Goal: Task Accomplishment & Management: Manage account settings

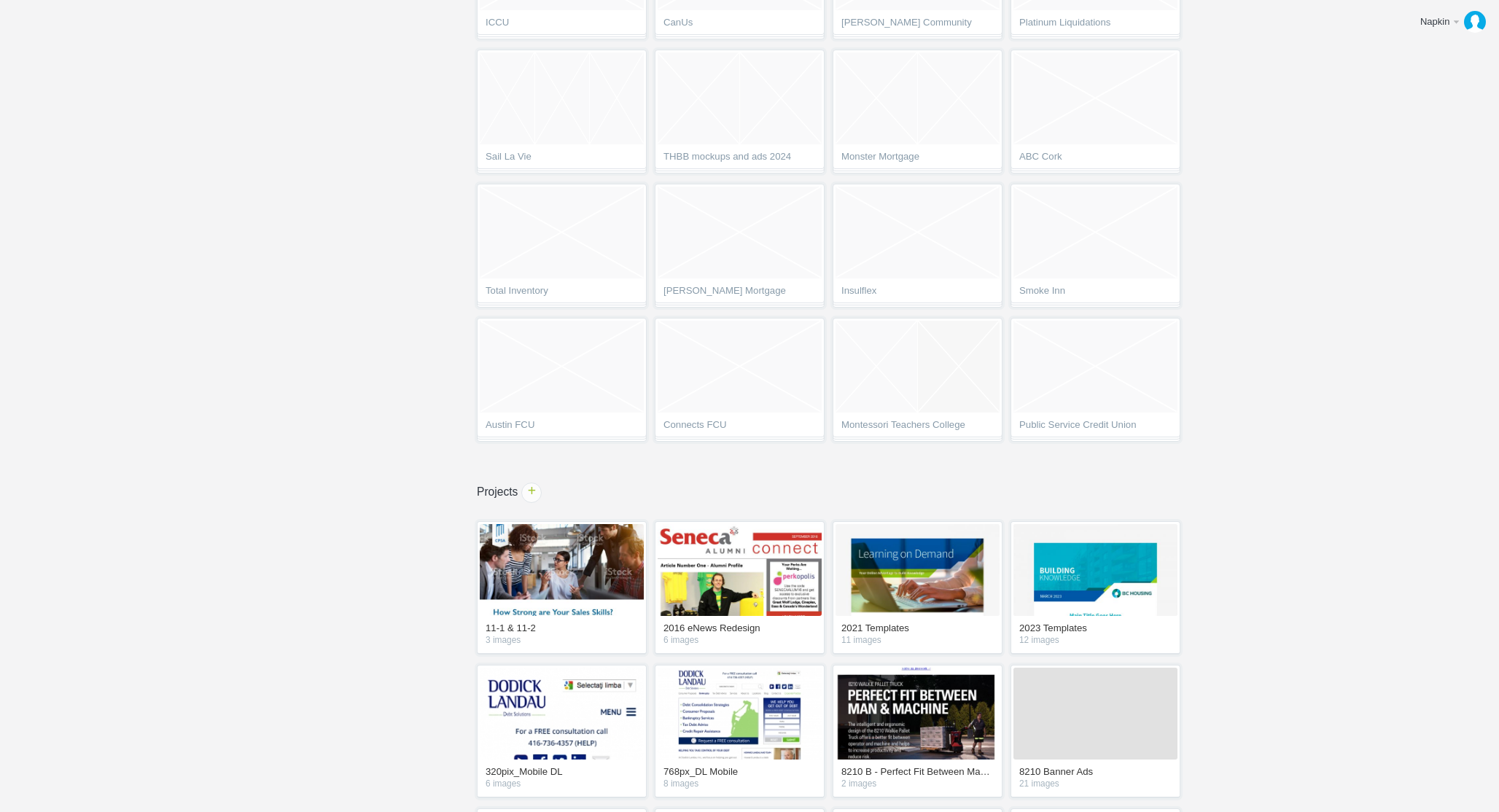
scroll to position [557, 0]
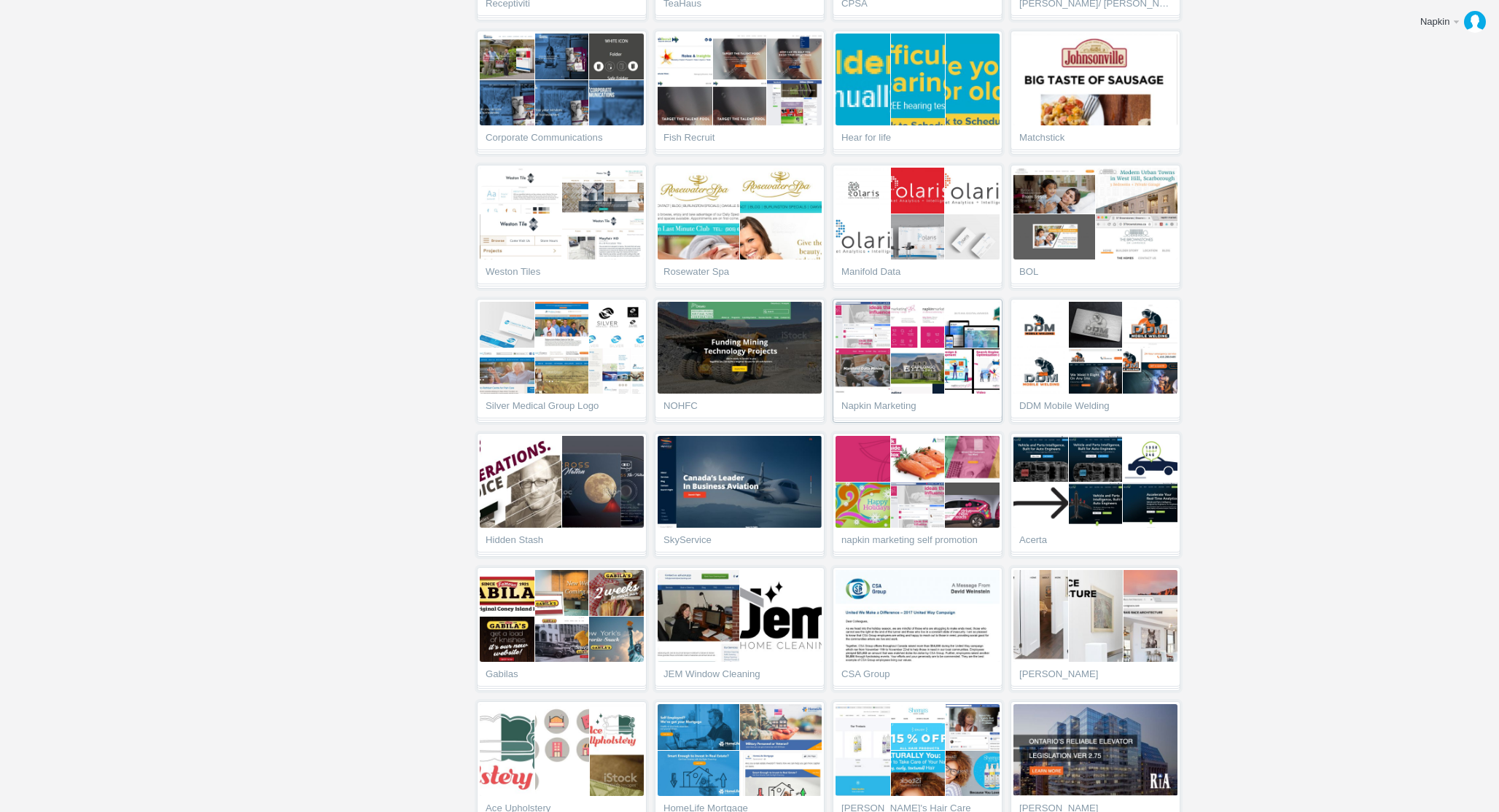
click at [900, 401] on span "Napkin Marketing" at bounding box center [917, 408] width 152 height 15
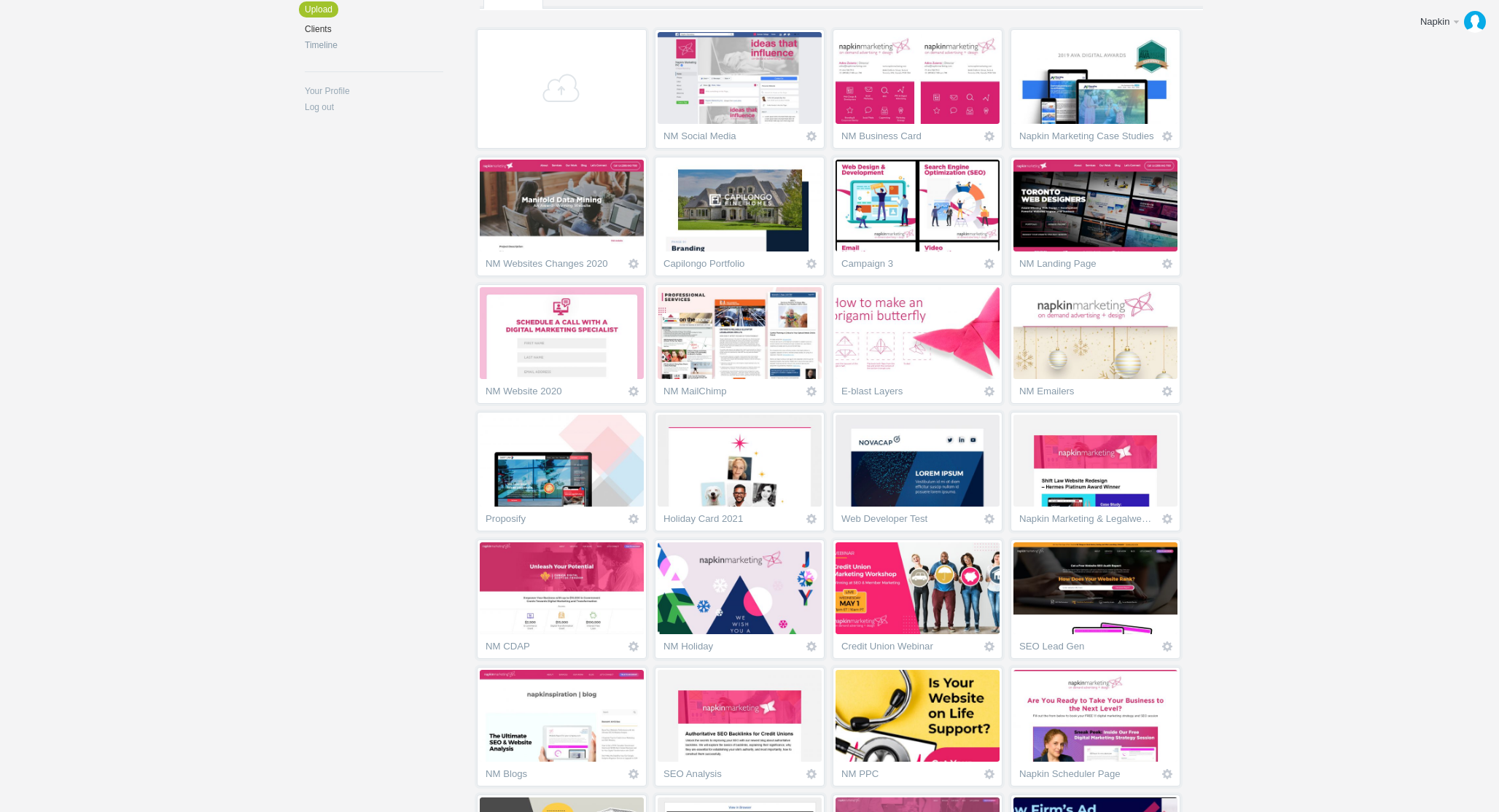
scroll to position [393, 0]
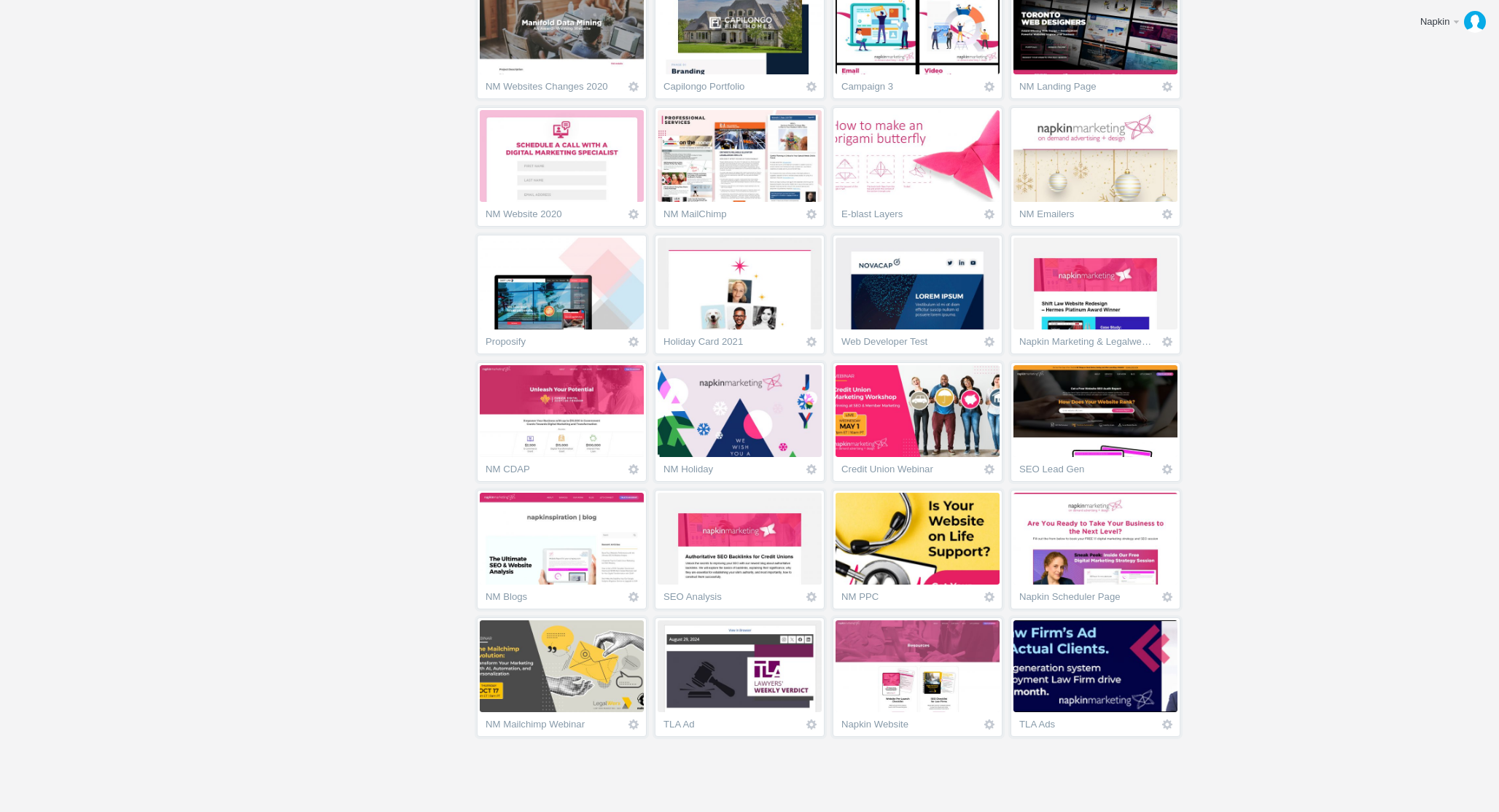
click at [1246, 419] on html "Napkin Edit profile Log out Upload DodickLandau NM Client Email Portfolio Email…" at bounding box center [750, 13] width 1499 height 812
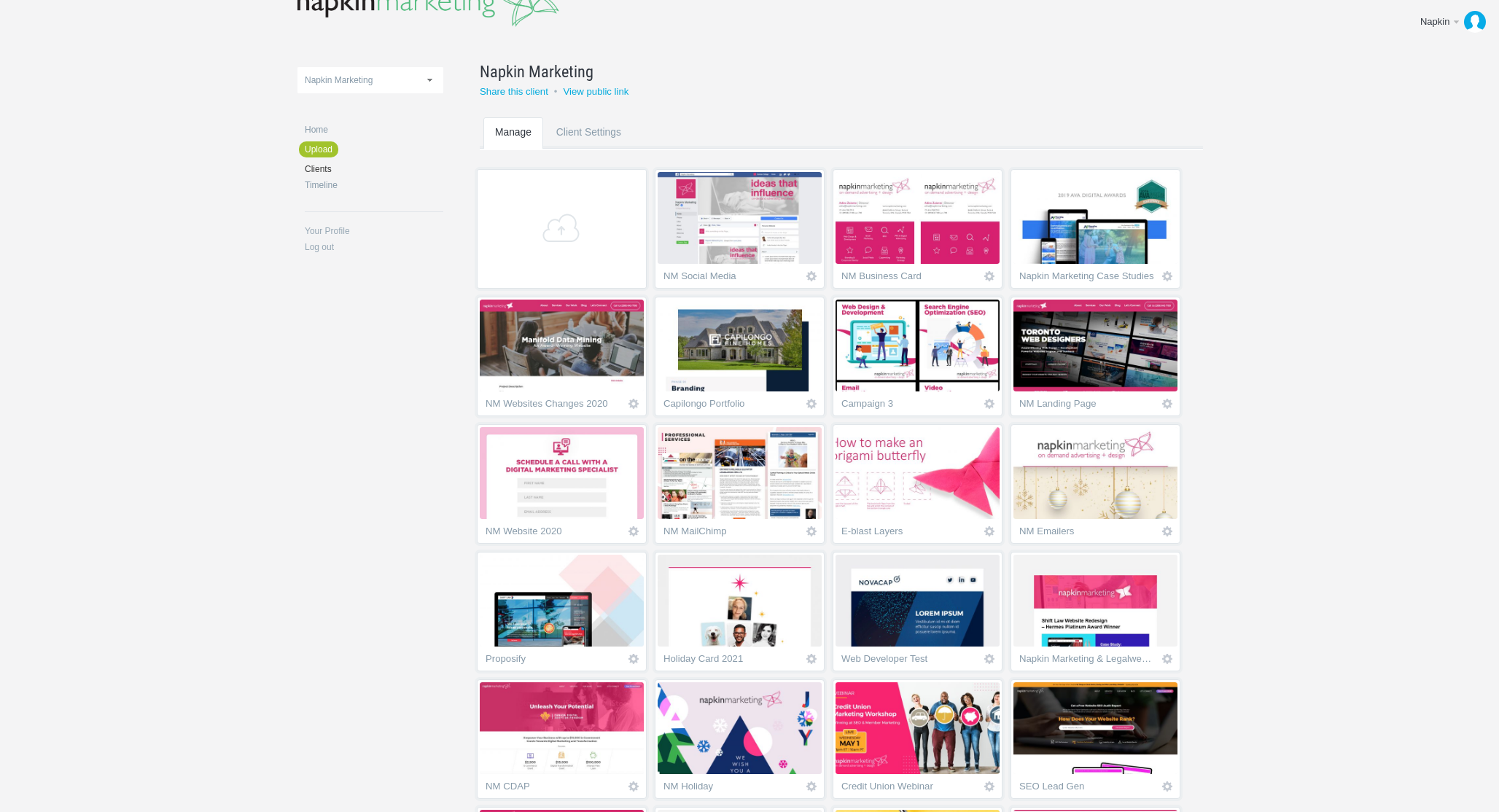
scroll to position [0, 0]
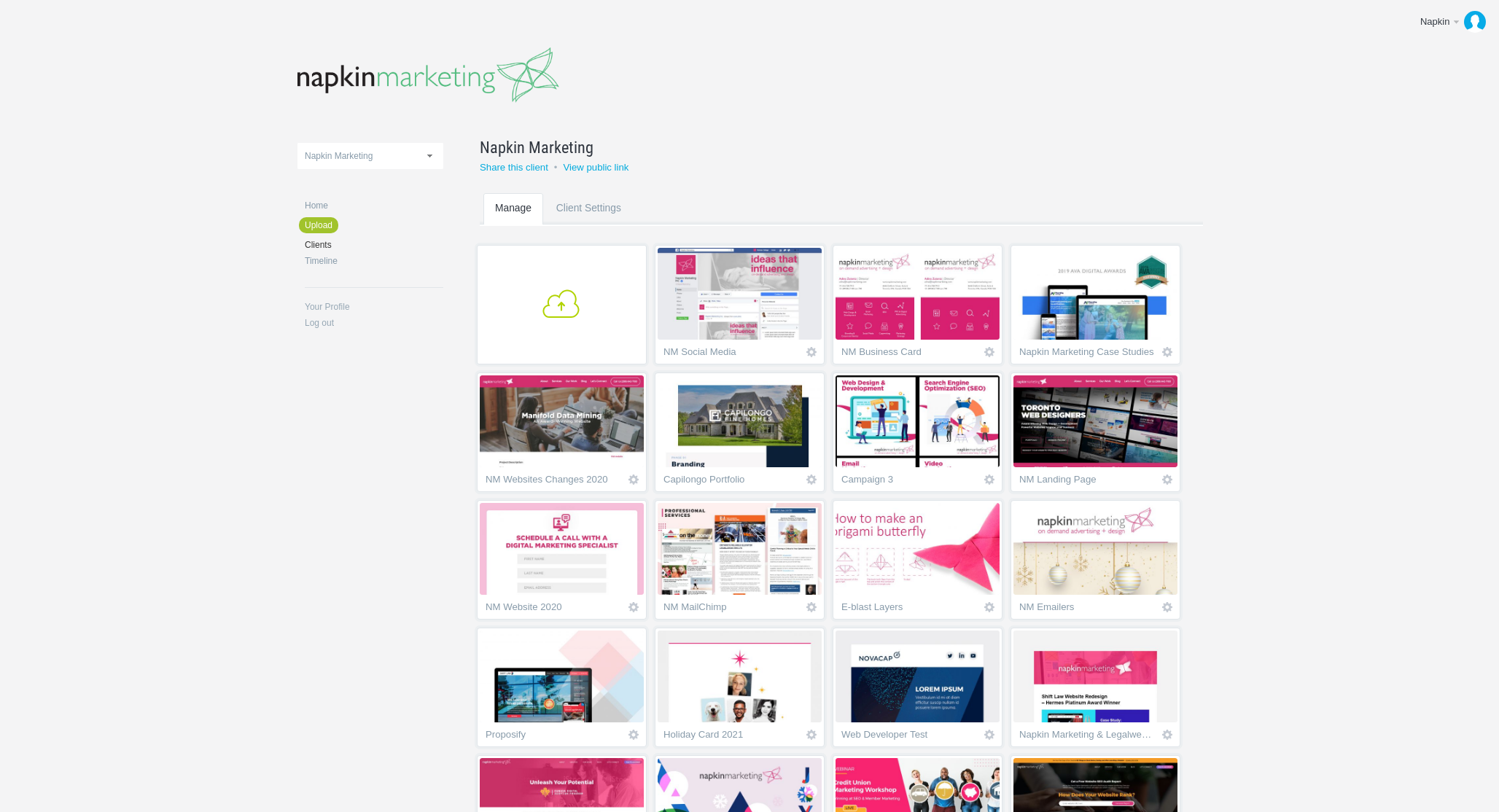
click at [586, 283] on link "+" at bounding box center [562, 304] width 170 height 119
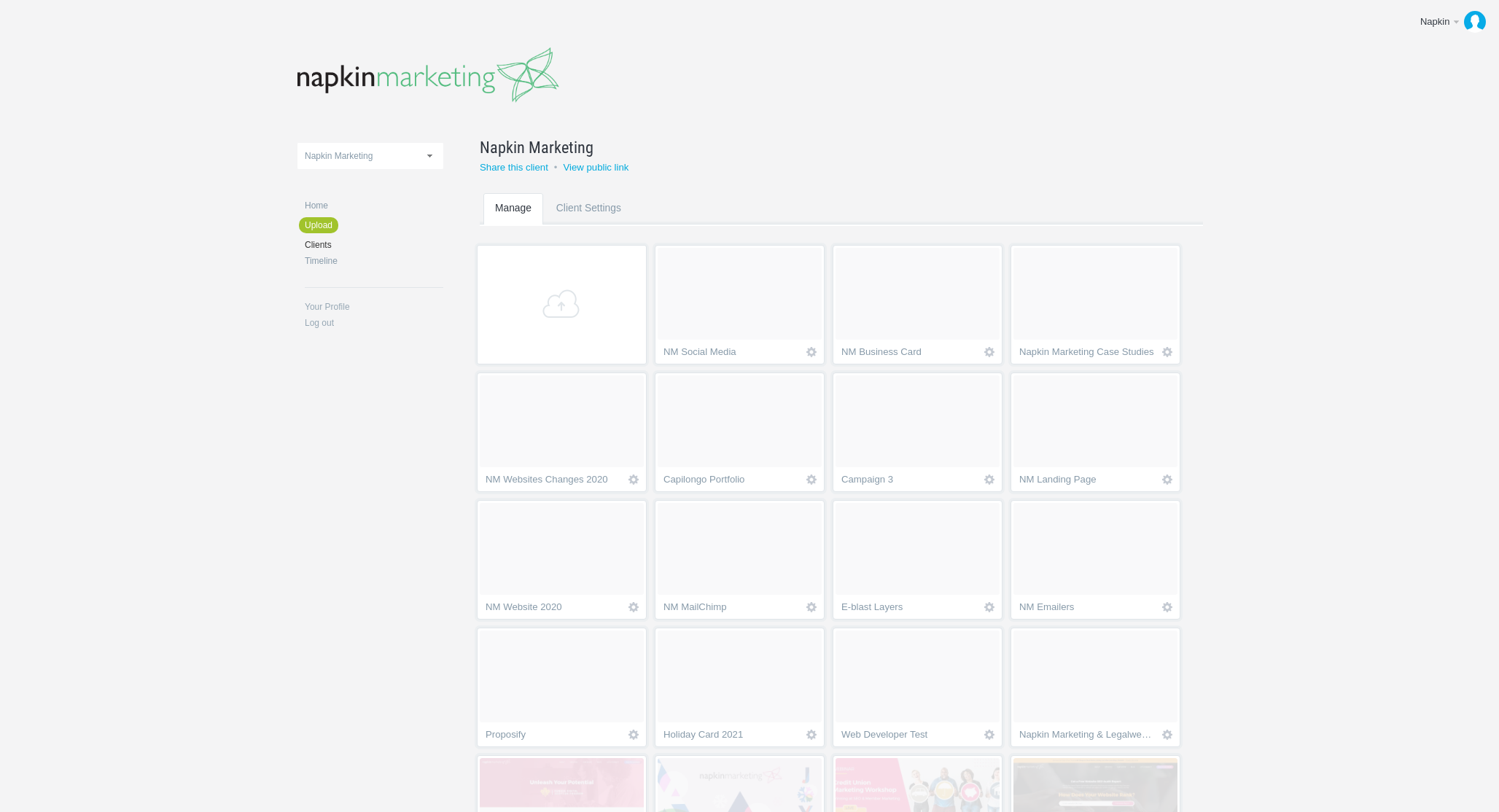
scroll to position [521, 0]
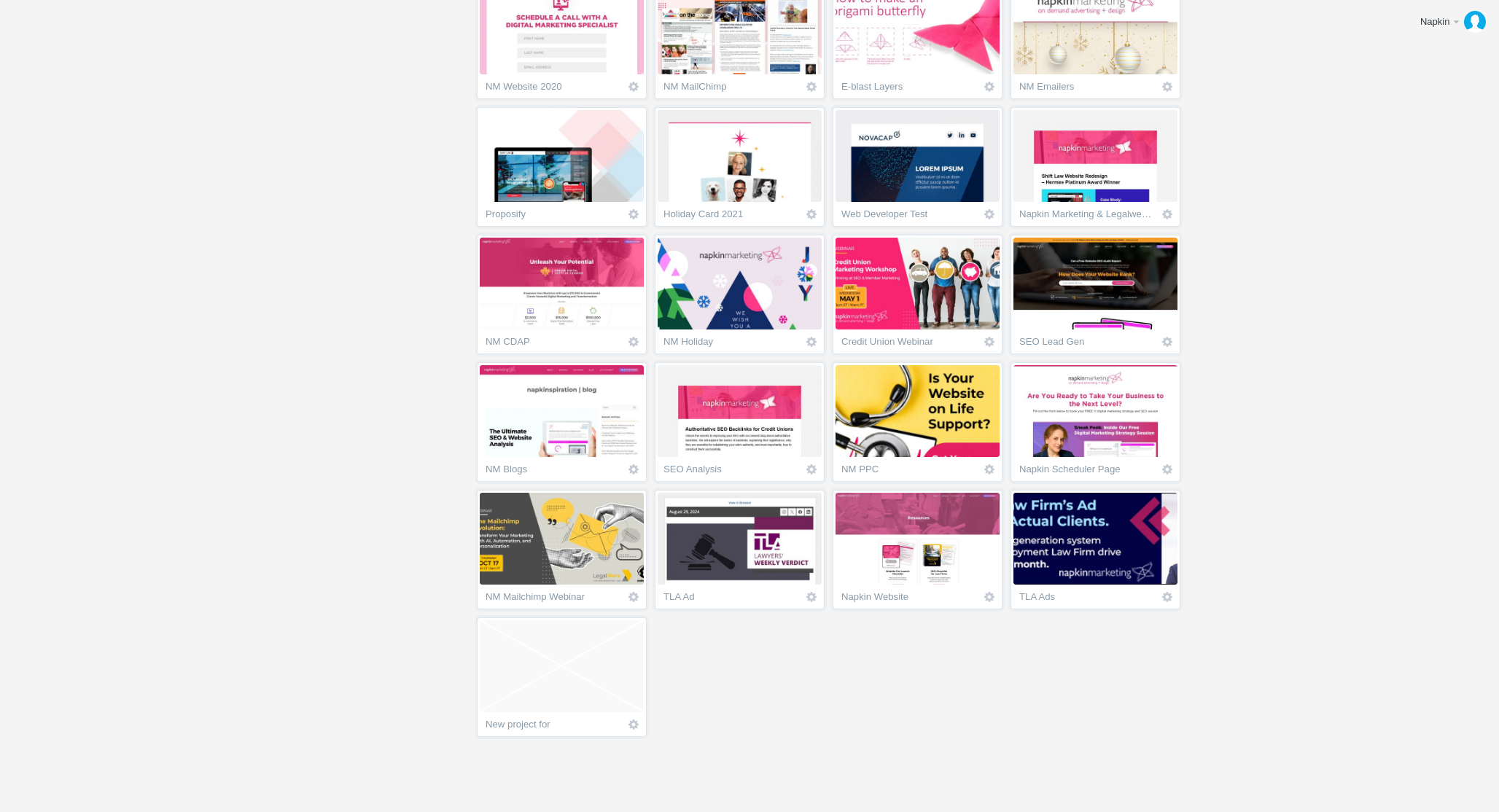
click at [557, 650] on span "Empty project" at bounding box center [562, 665] width 164 height 92
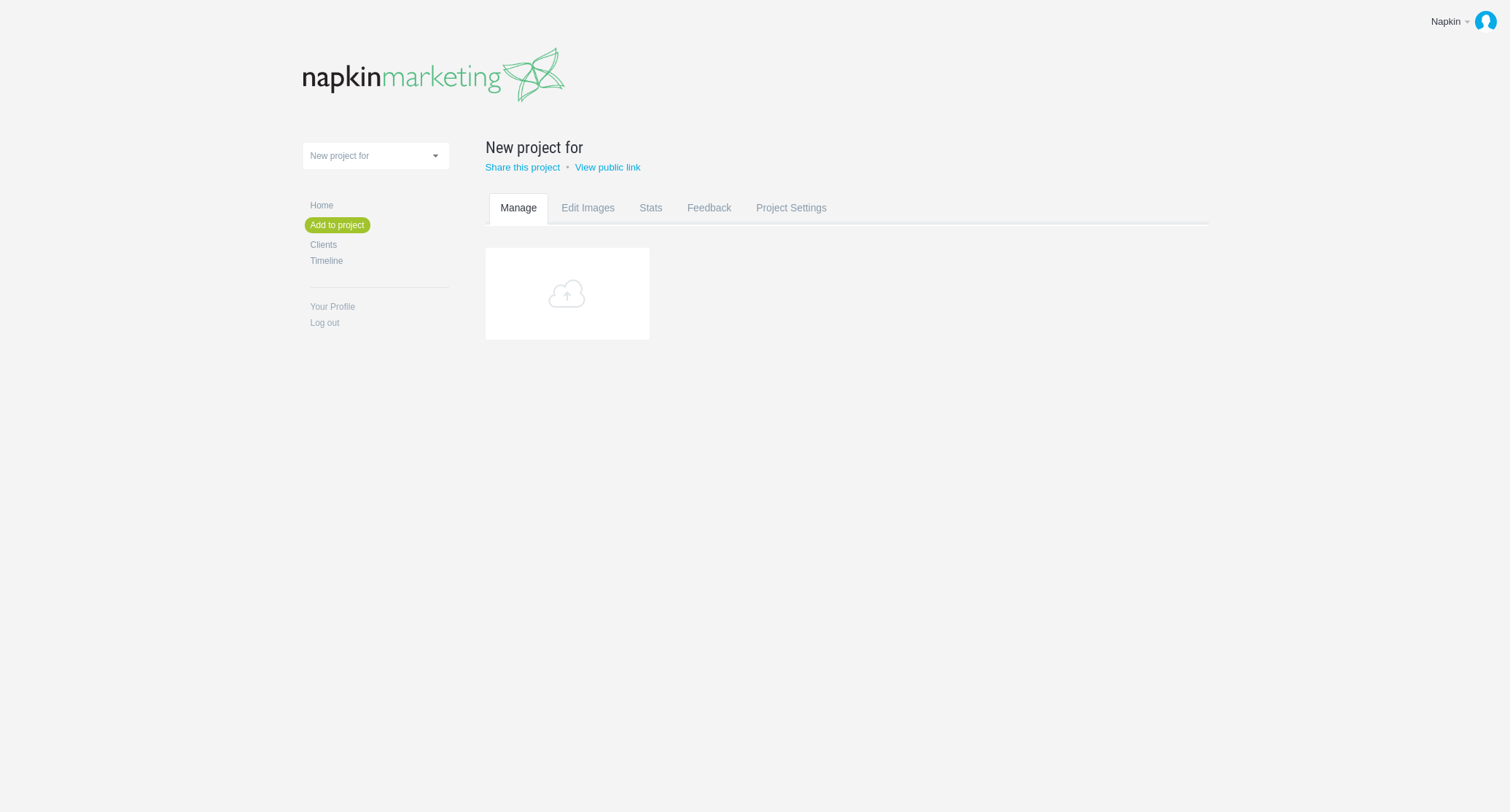
click at [623, 149] on span "Rename" at bounding box center [606, 148] width 46 height 16
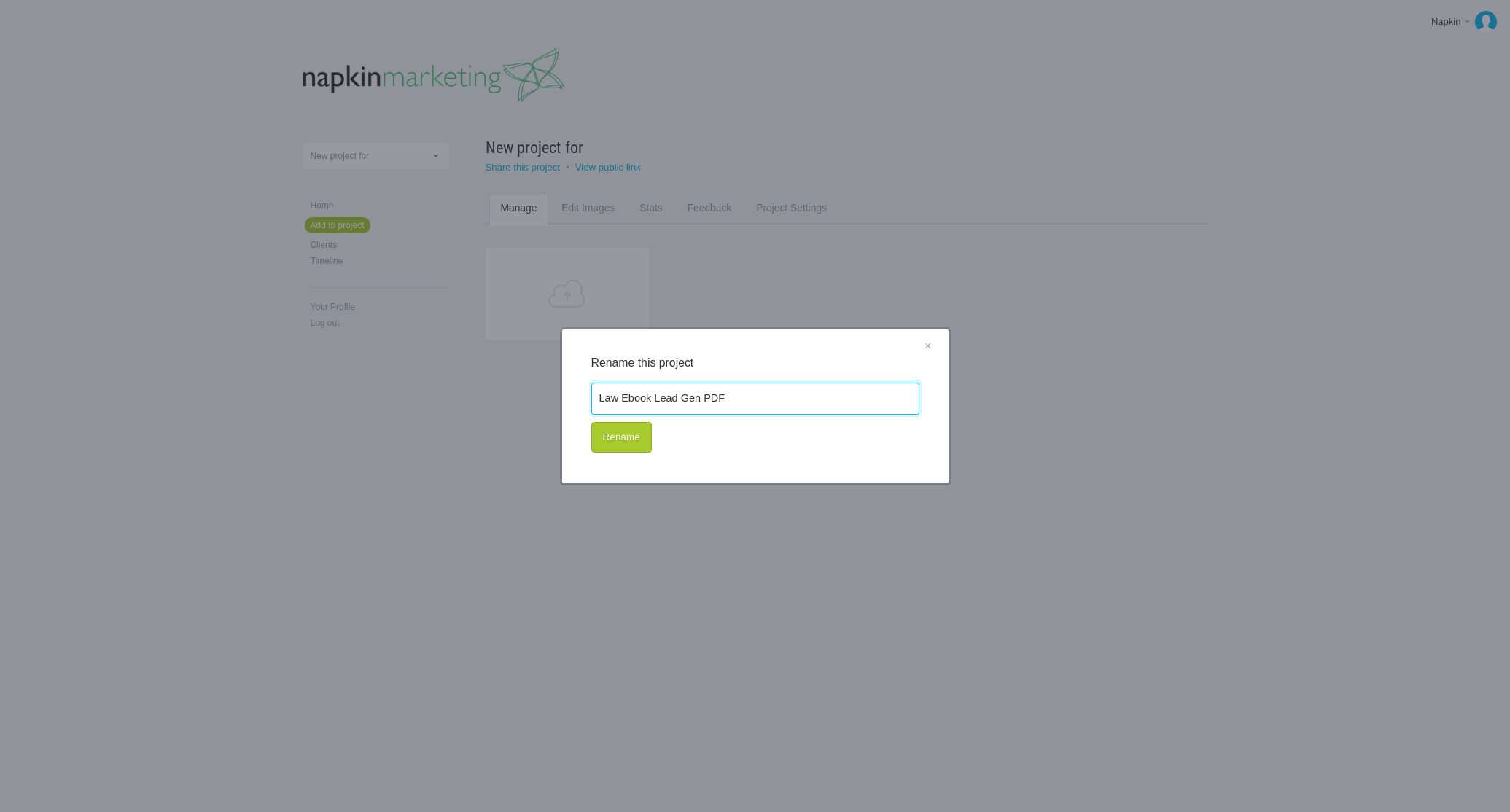
type input "Law Ebook Lead Gen PDF"
click at [617, 444] on button "Rename" at bounding box center [621, 438] width 60 height 31
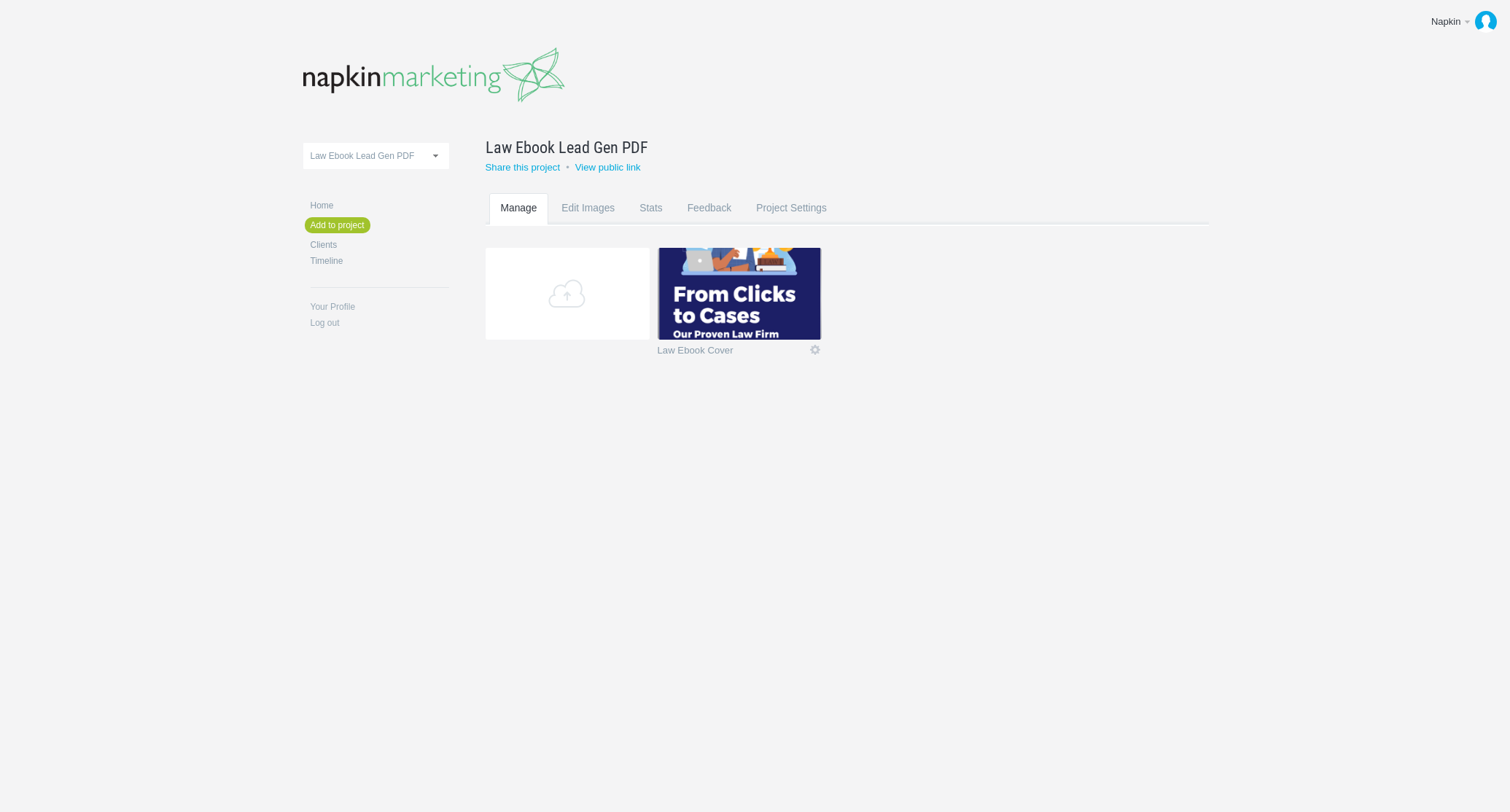
click at [940, 301] on section "Add Law Ebook Cover Edit Rename Edit / Replace Remove Delete Yeah I'm sure 0.3 …" at bounding box center [858, 311] width 745 height 127
click at [769, 284] on img at bounding box center [740, 293] width 164 height 92
click at [756, 290] on img at bounding box center [740, 293] width 164 height 92
click at [1005, 353] on section "Add Law Ebook Cover Icon Rename Edit / Replace Remove Delete Yeah I'm sure" at bounding box center [858, 311] width 745 height 127
click at [988, 353] on section "Add Law Ebook Cover Icon Rename Edit / Replace Remove Delete Yeah I'm sure" at bounding box center [858, 311] width 745 height 127
